Goal: Information Seeking & Learning: Learn about a topic

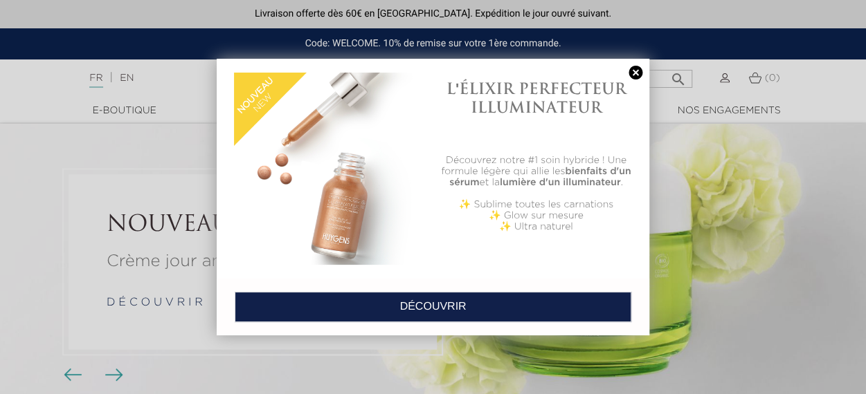
click at [633, 70] on link at bounding box center [635, 73] width 19 height 15
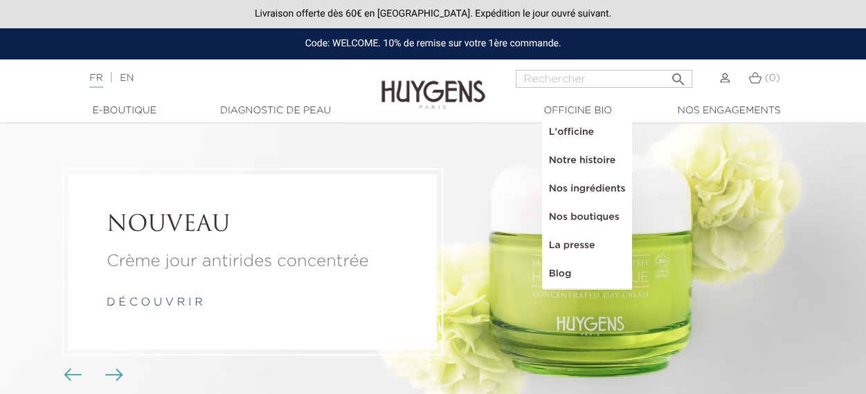
click at [585, 131] on link "L'officine" at bounding box center [587, 132] width 91 height 28
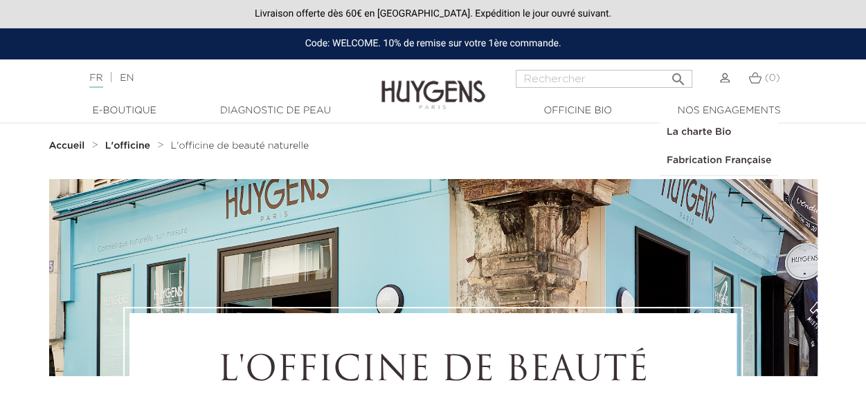
click at [721, 161] on link "Fabrication Française" at bounding box center [719, 161] width 118 height 28
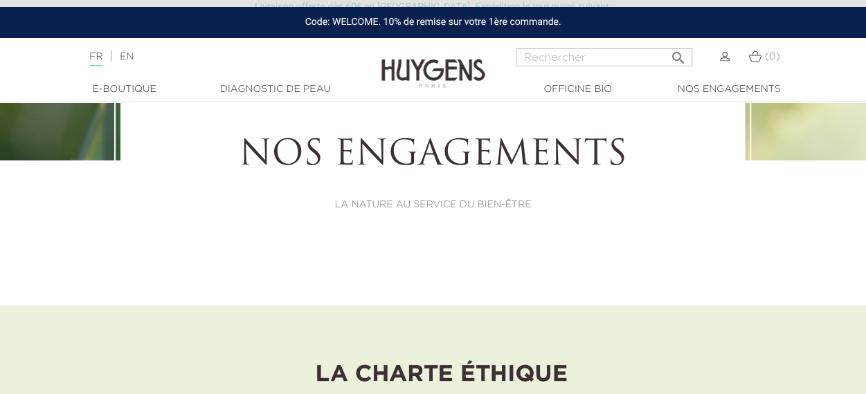
scroll to position [282, 0]
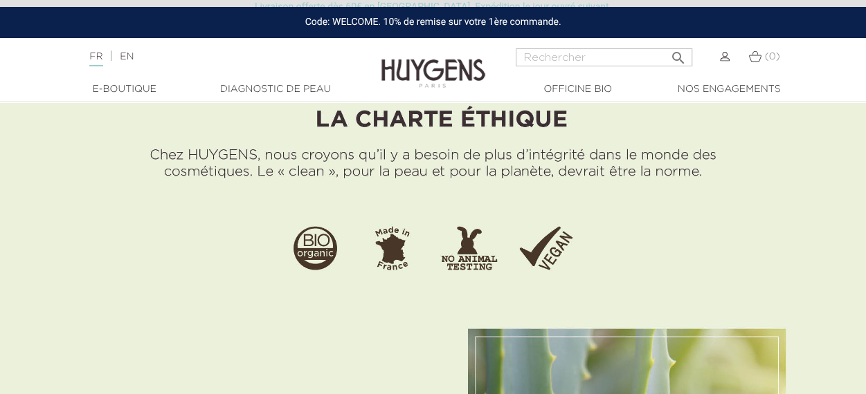
scroll to position [482, 0]
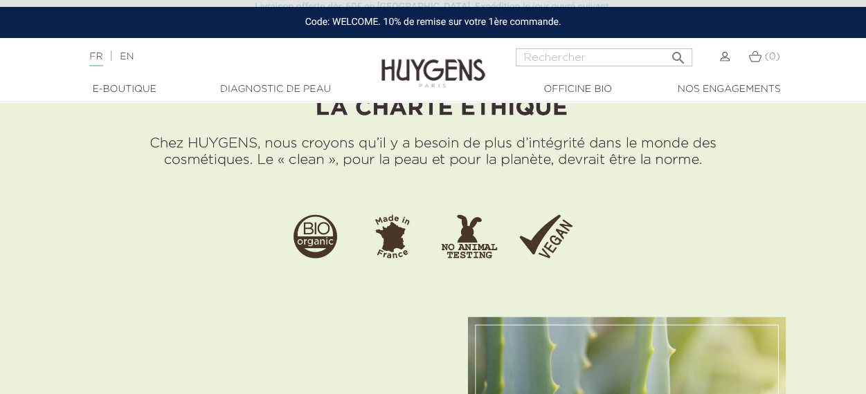
click at [811, 76] on div "Langue : FR | EN Français English  Rechercher (0) " at bounding box center [433, 64] width 866 height 33
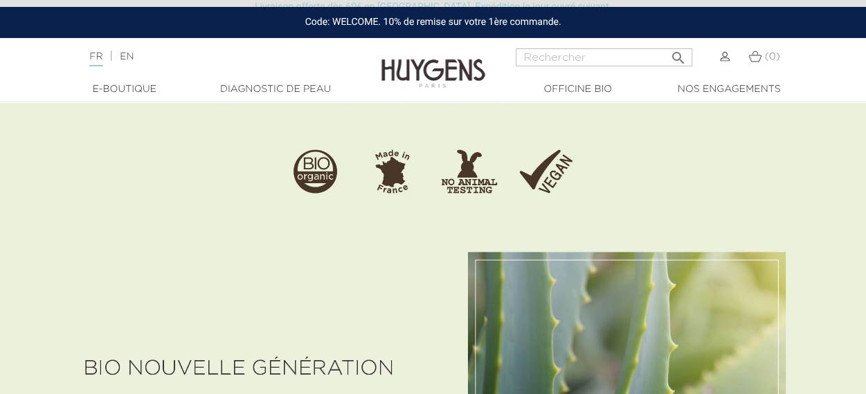
scroll to position [549, 0]
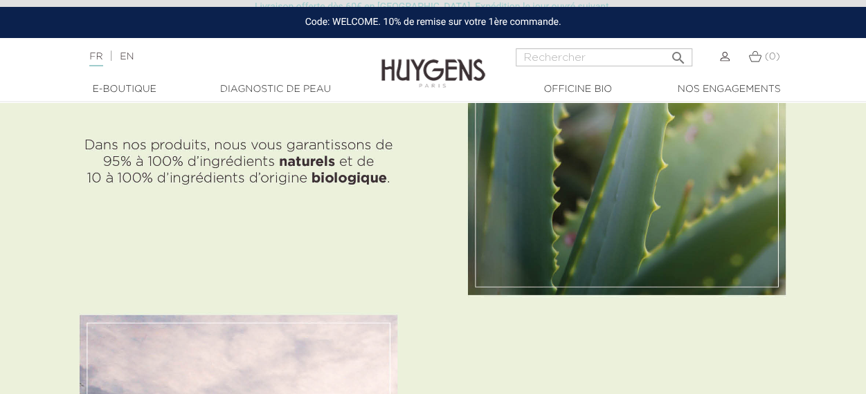
scroll to position [820, 0]
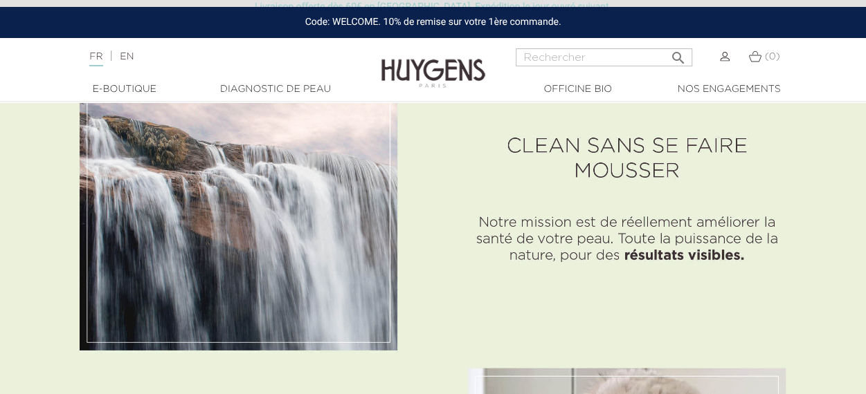
scroll to position [1105, 0]
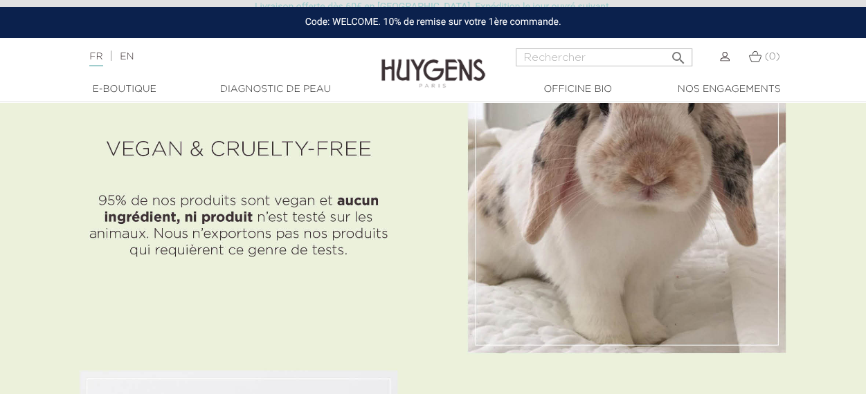
scroll to position [1437, 0]
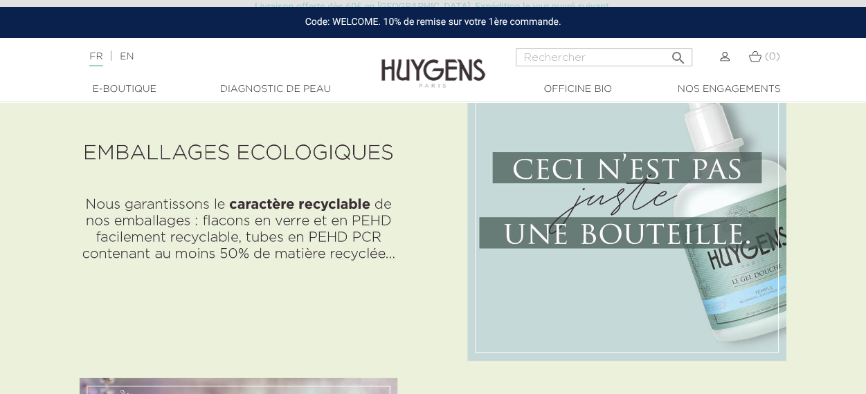
scroll to position [2100, 0]
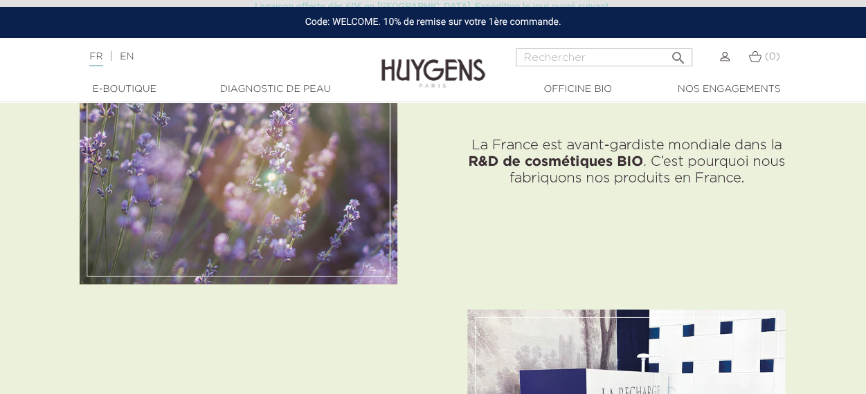
scroll to position [2516, 0]
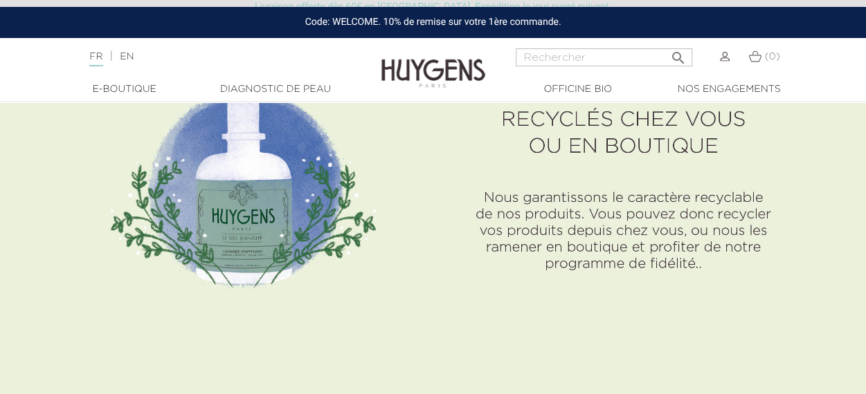
scroll to position [4898, 0]
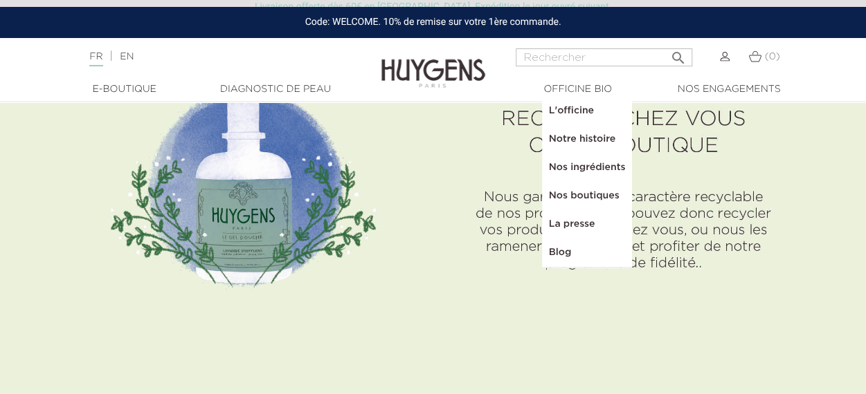
click at [601, 91] on link "  Officine Bio" at bounding box center [578, 89] width 138 height 15
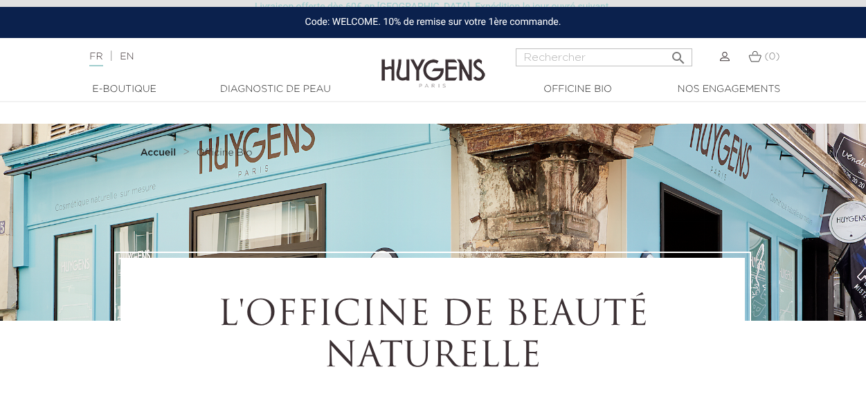
select select "FR"
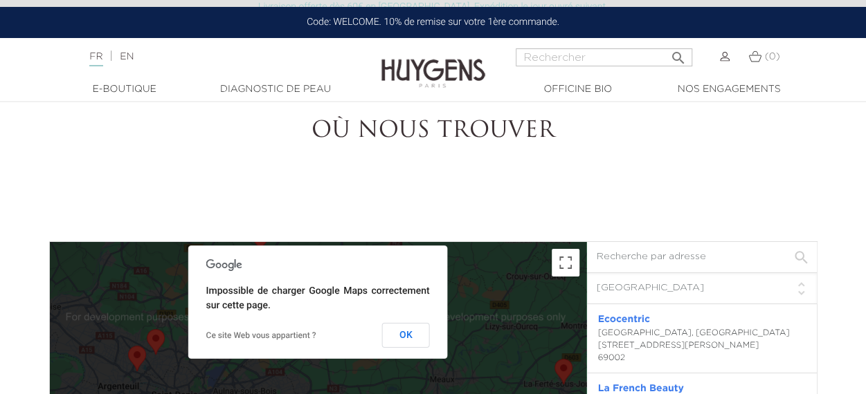
scroll to position [2980, 0]
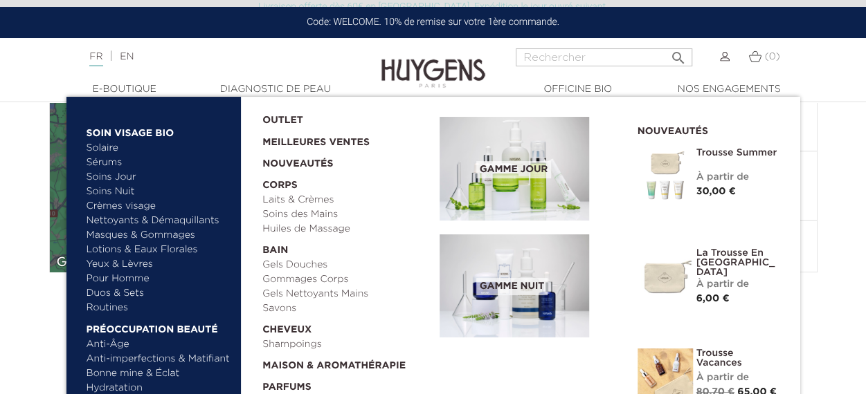
click at [131, 84] on link "  E-Boutique" at bounding box center [124, 89] width 138 height 15
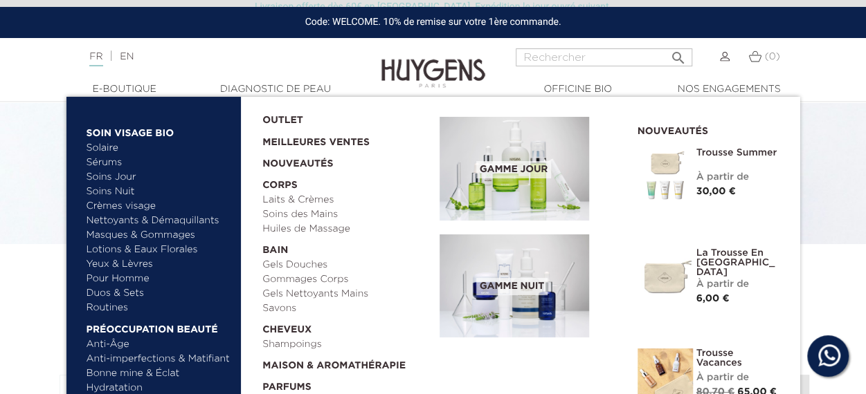
scroll to position [86, 0]
click at [401, 372] on link "  Maison & Aromathérapie" at bounding box center [345, 362] width 167 height 21
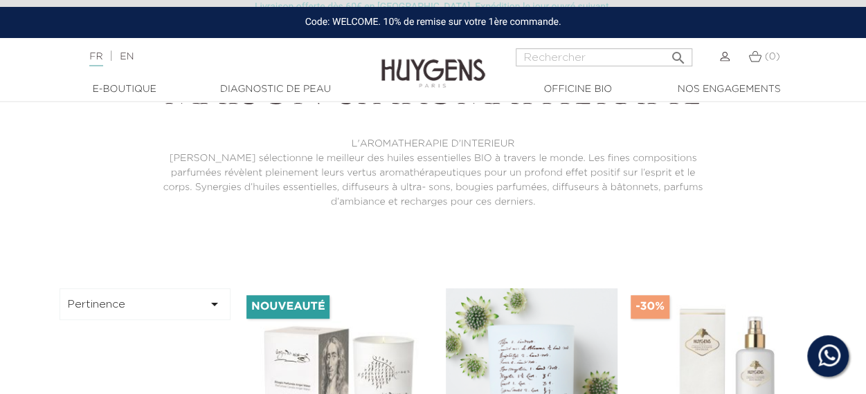
scroll to position [221, 0]
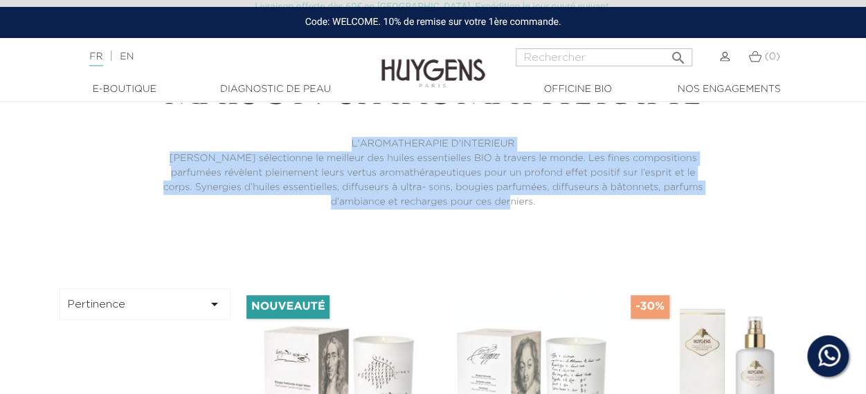
drag, startPoint x: 343, startPoint y: 140, endPoint x: 550, endPoint y: 214, distance: 220.2
click at [550, 214] on div "Maison & Aromathérapie L'AROMATHERAPIE D'INTERIEUR [PERSON_NAME] sélectionne le…" at bounding box center [432, 142] width 624 height 211
copy div "L'AROMATHERAPIE D'INTERIEUR [PERSON_NAME] sélectionne le meilleur des huiles es…"
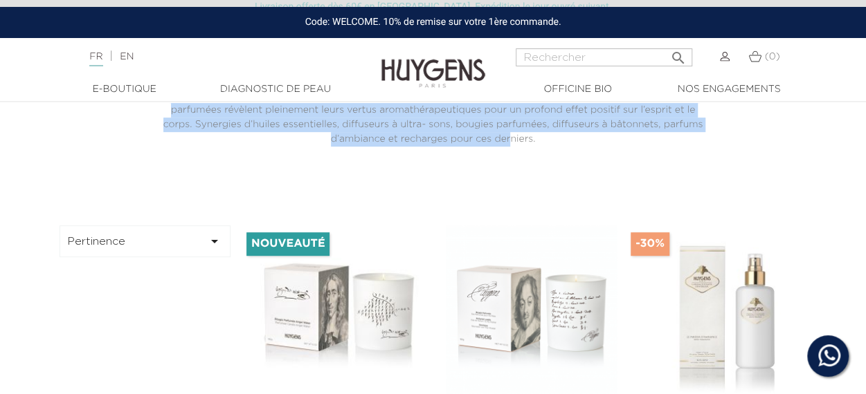
scroll to position [322, 0]
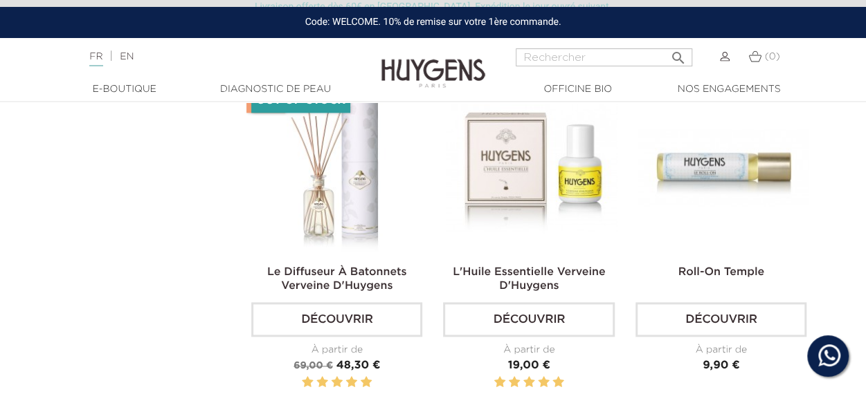
scroll to position [802, 0]
